Goal: Complete application form

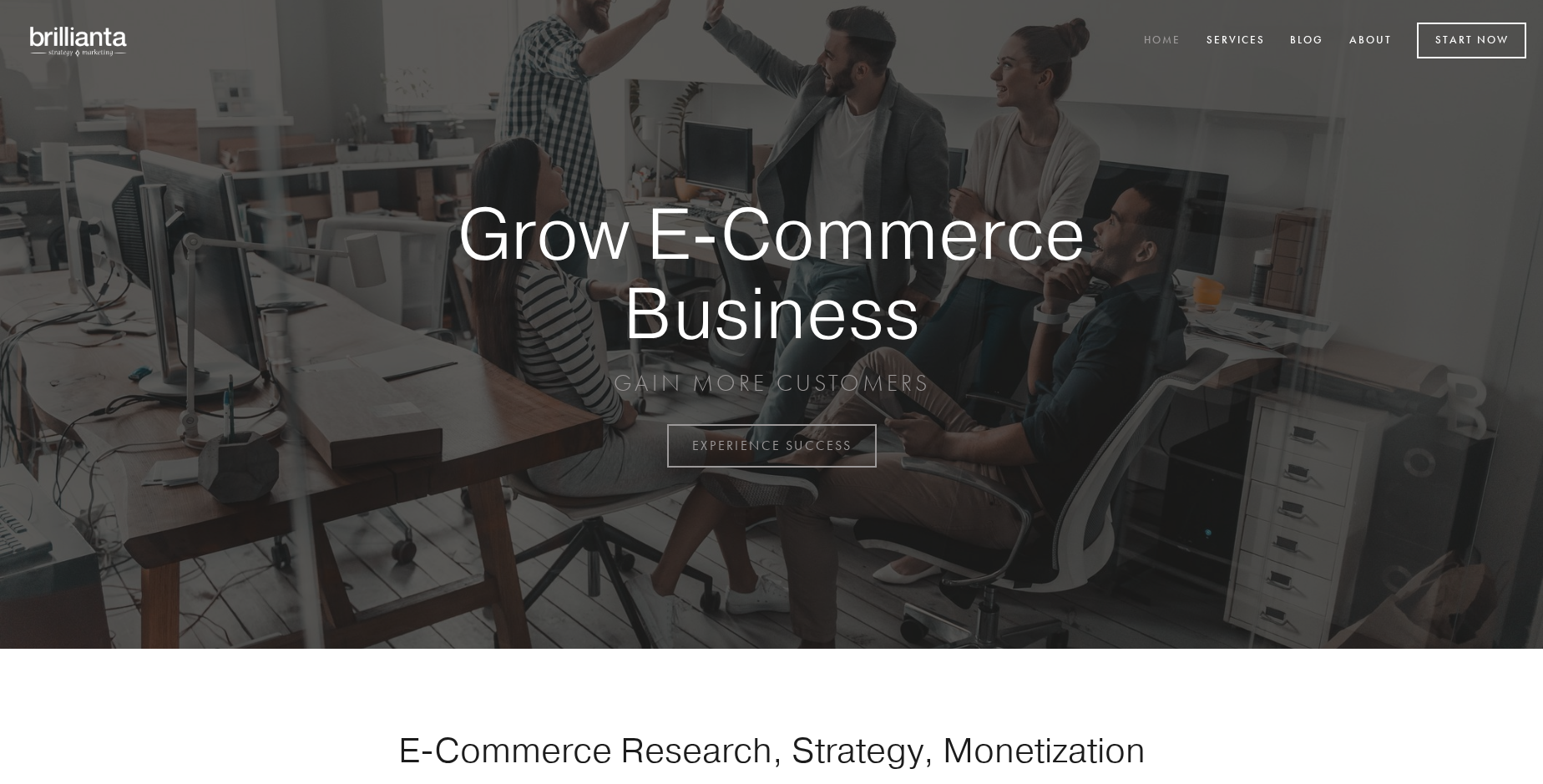
scroll to position [4375, 0]
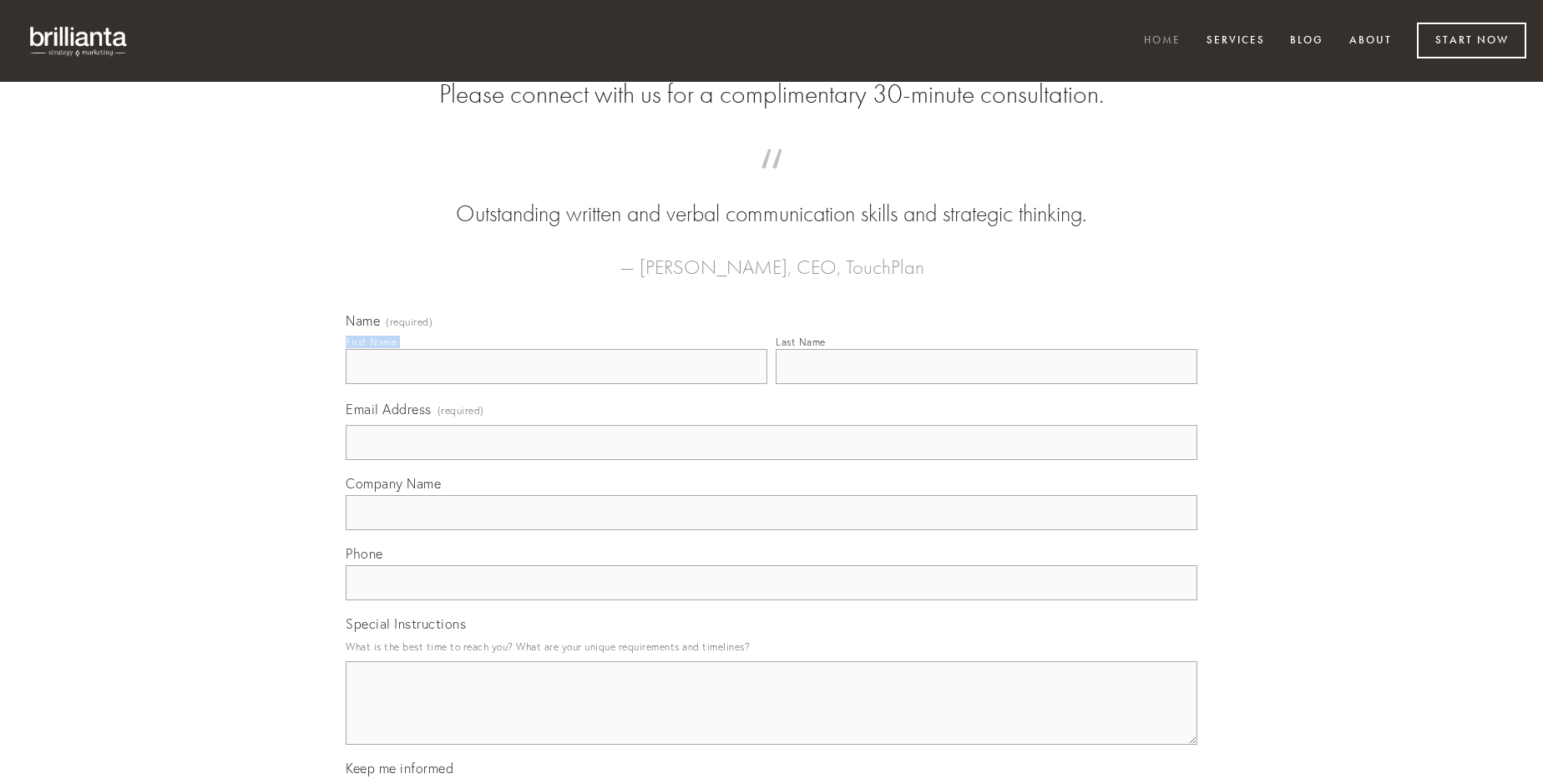
type input "[PERSON_NAME]"
click at [986, 384] on input "Last Name" at bounding box center [986, 366] width 422 height 35
type input "[PERSON_NAME]"
click at [772, 460] on input "Email Address (required)" at bounding box center [772, 442] width 852 height 35
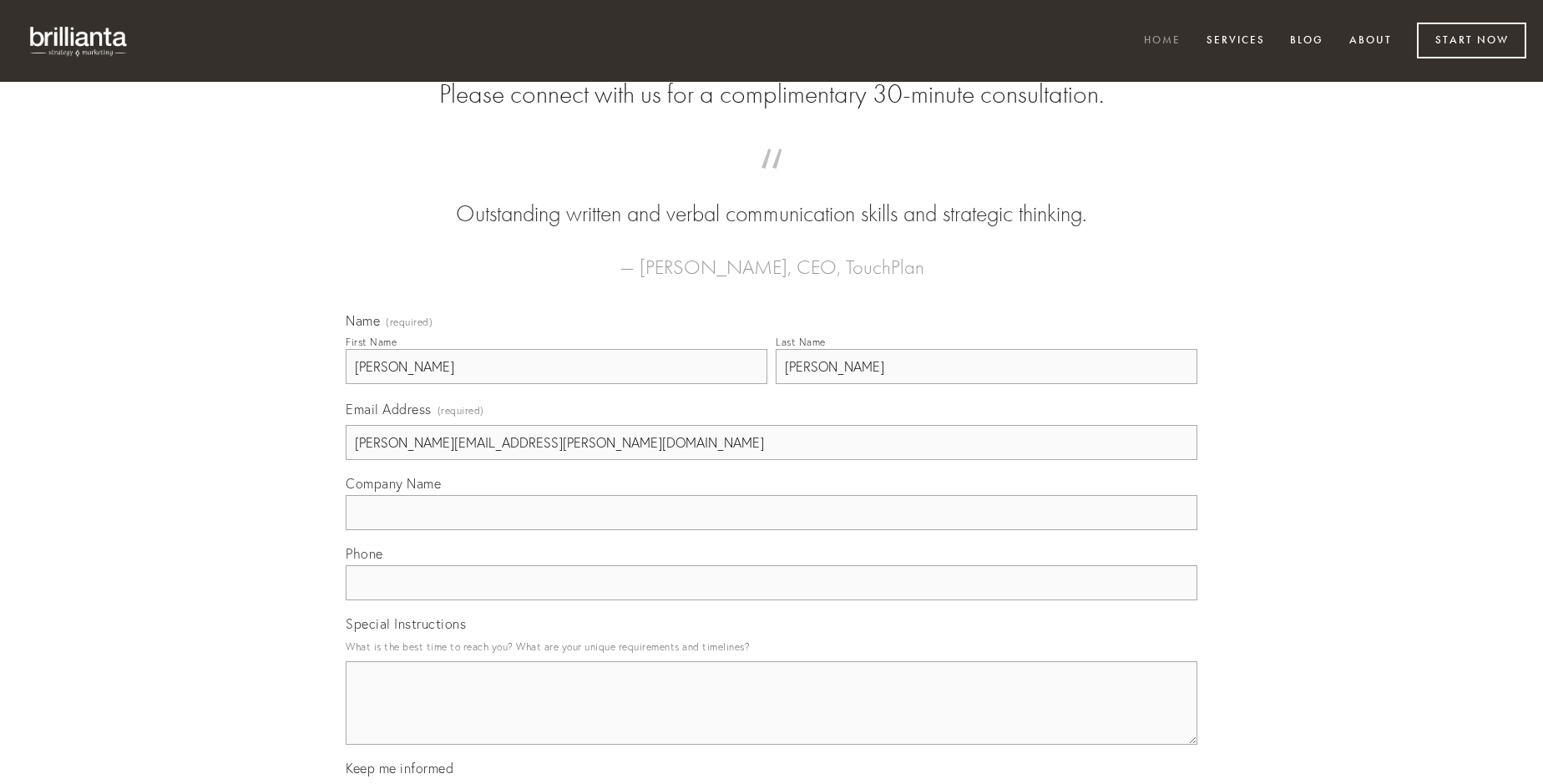
type input "[PERSON_NAME][EMAIL_ADDRESS][PERSON_NAME][DOMAIN_NAME]"
click at [772, 530] on input "Company Name" at bounding box center [772, 512] width 852 height 35
type input "ipsam"
click at [772, 600] on input "text" at bounding box center [772, 582] width 852 height 35
click at [772, 718] on textarea "Special Instructions" at bounding box center [772, 702] width 852 height 84
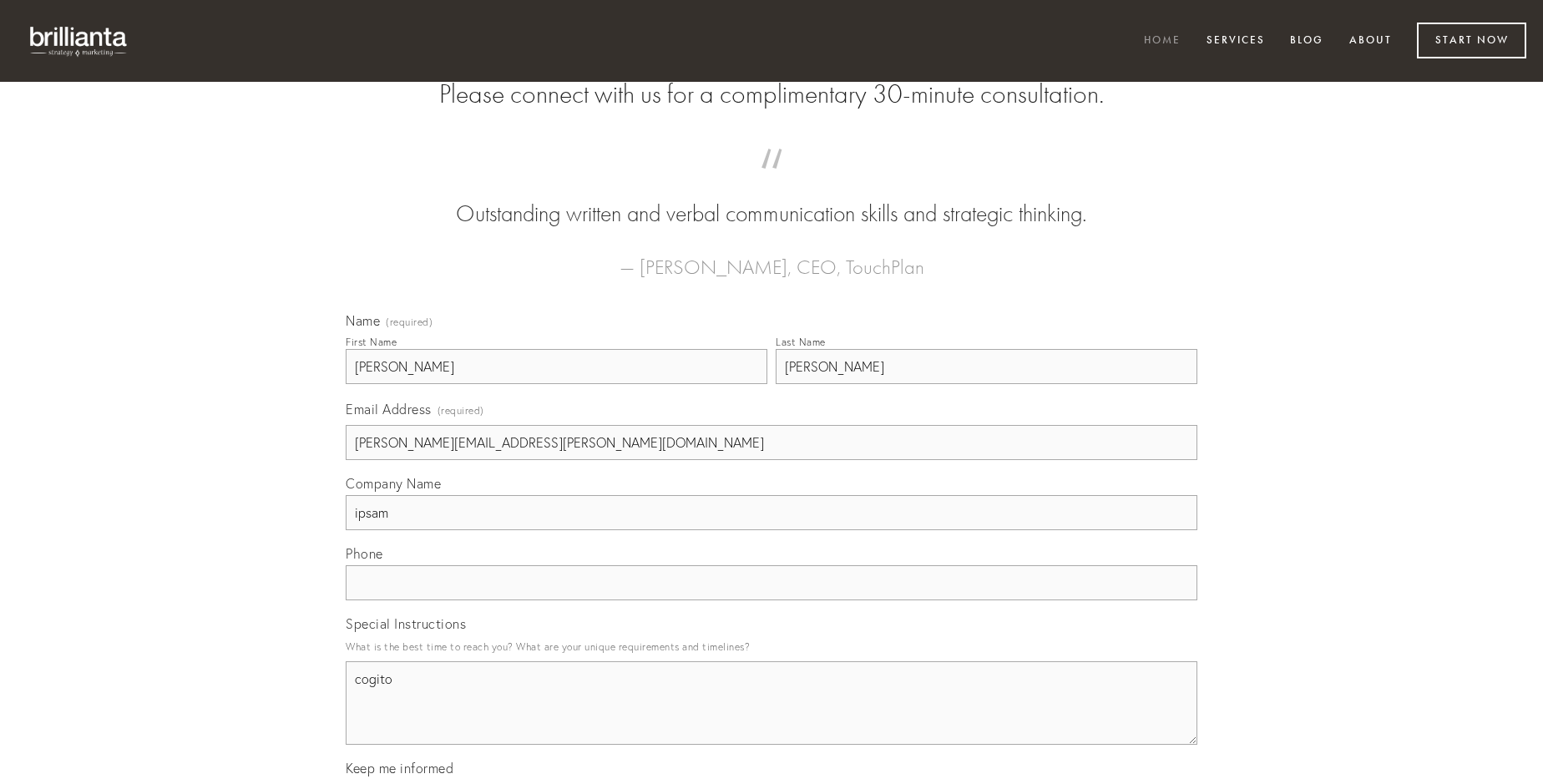
type textarea "cogito"
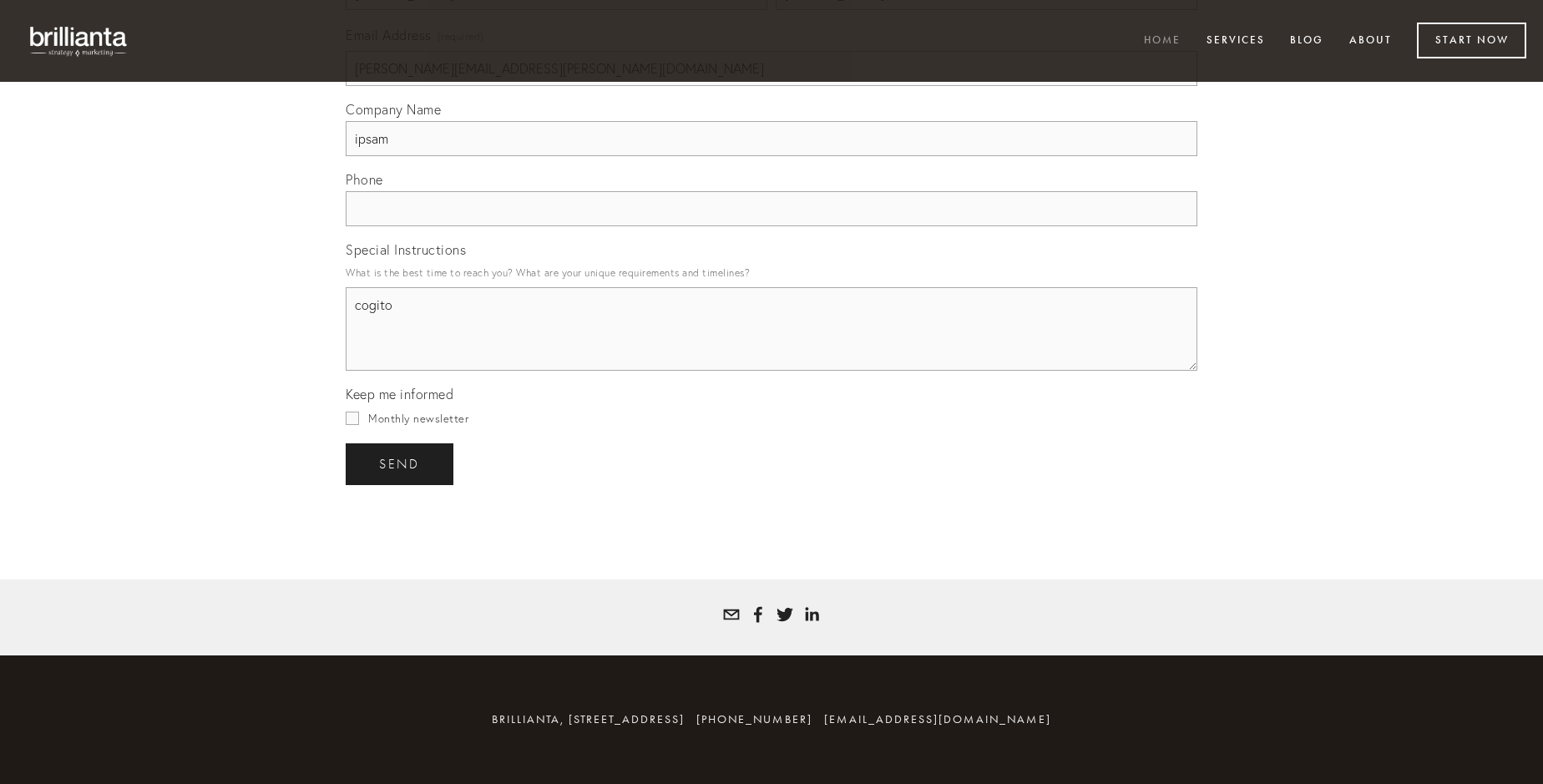
click at [401, 463] on span "send" at bounding box center [399, 464] width 41 height 15
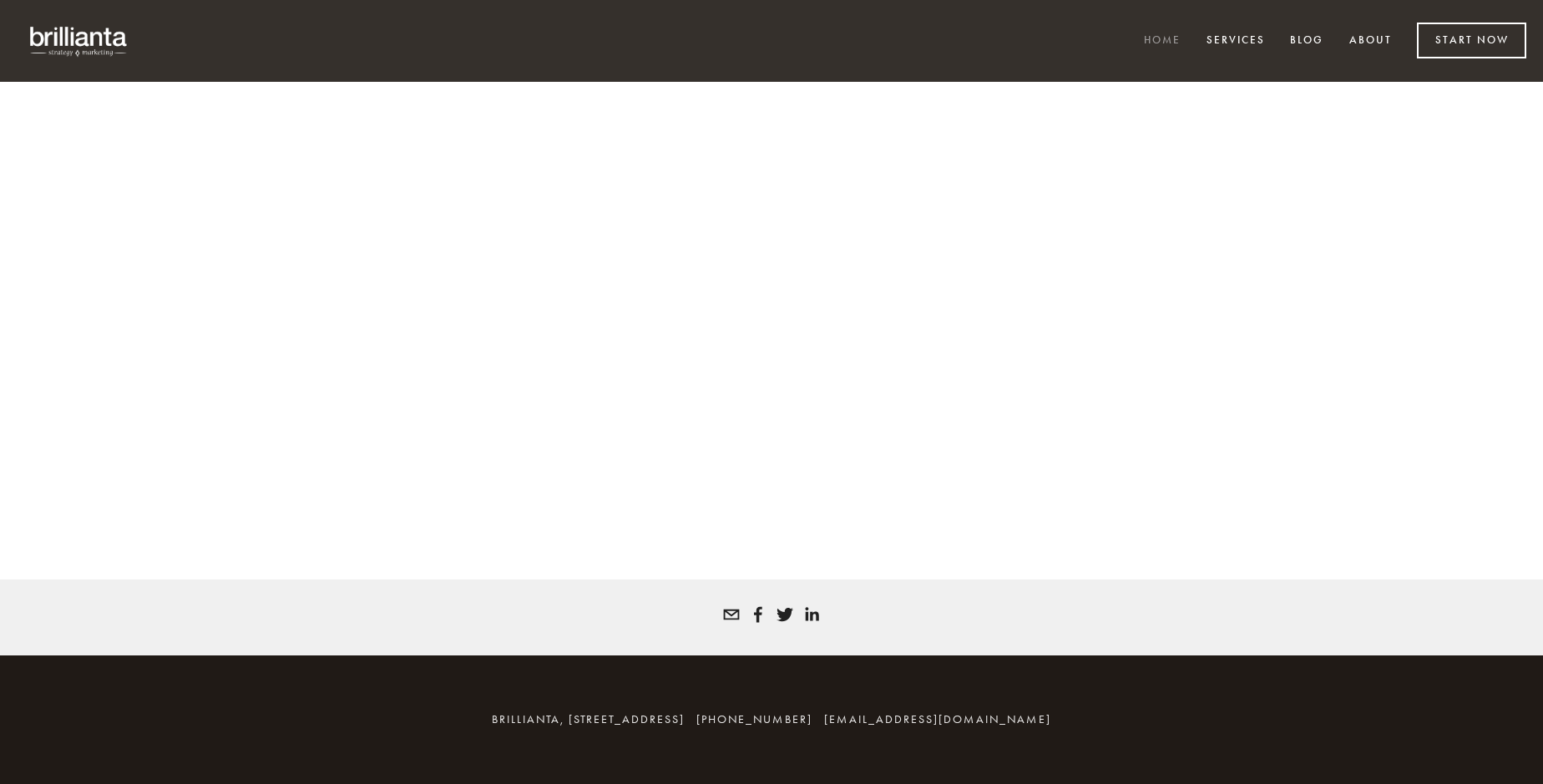
scroll to position [4352, 0]
